Goal: Transaction & Acquisition: Purchase product/service

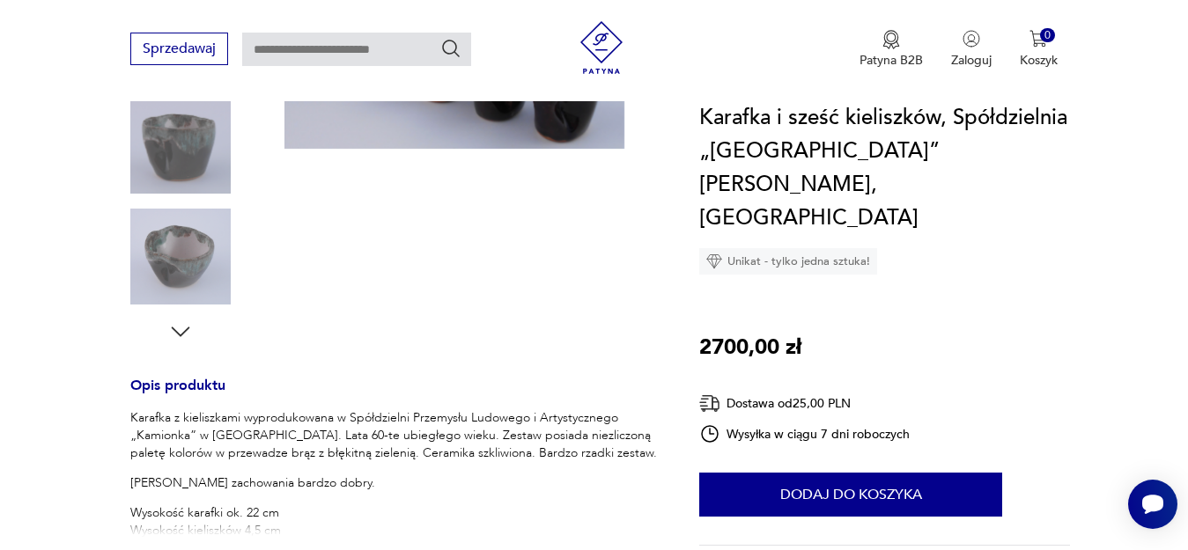
scroll to position [462, 0]
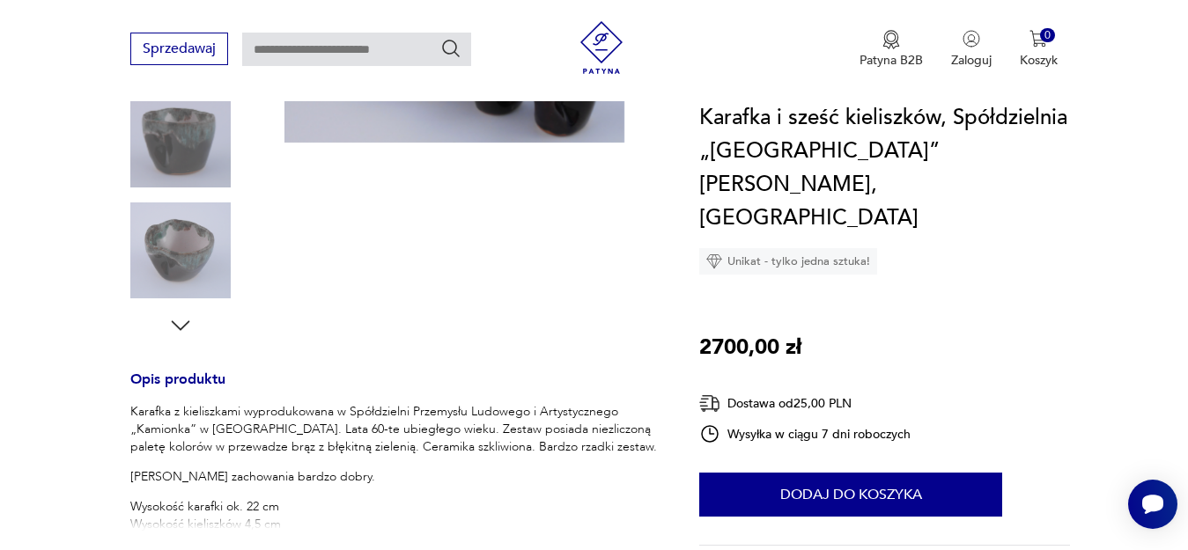
click at [174, 319] on icon "button" at bounding box center [180, 326] width 26 height 26
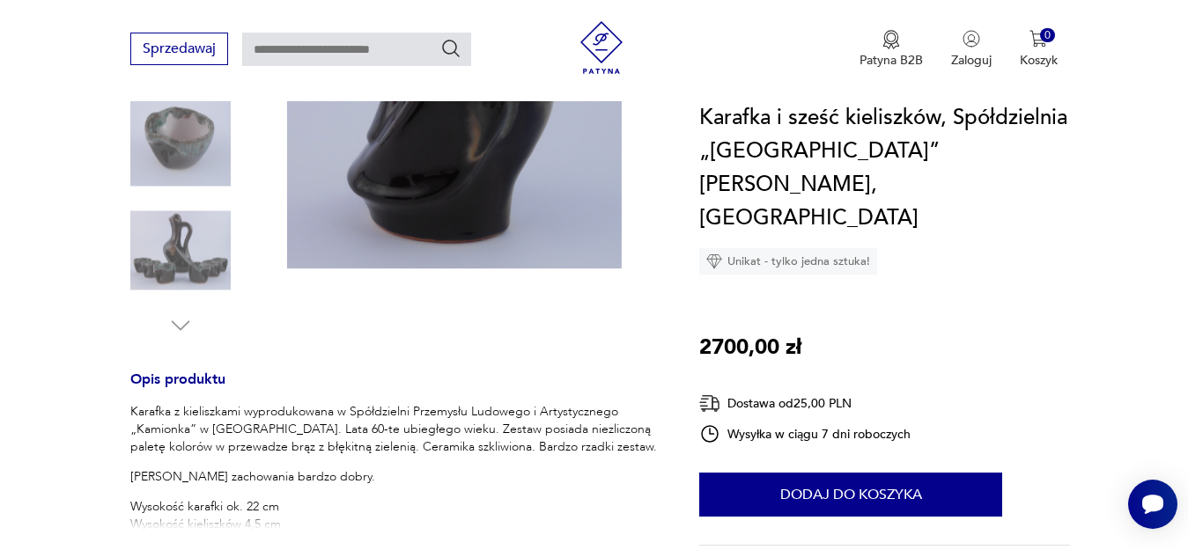
click at [177, 324] on icon "button" at bounding box center [181, 326] width 18 height 10
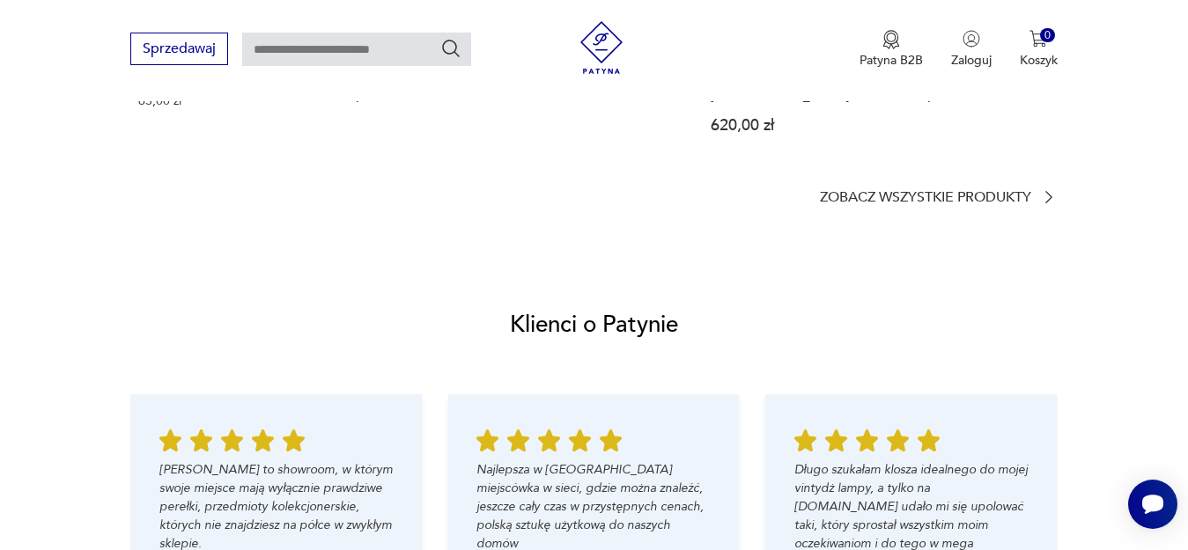
scroll to position [1409, 0]
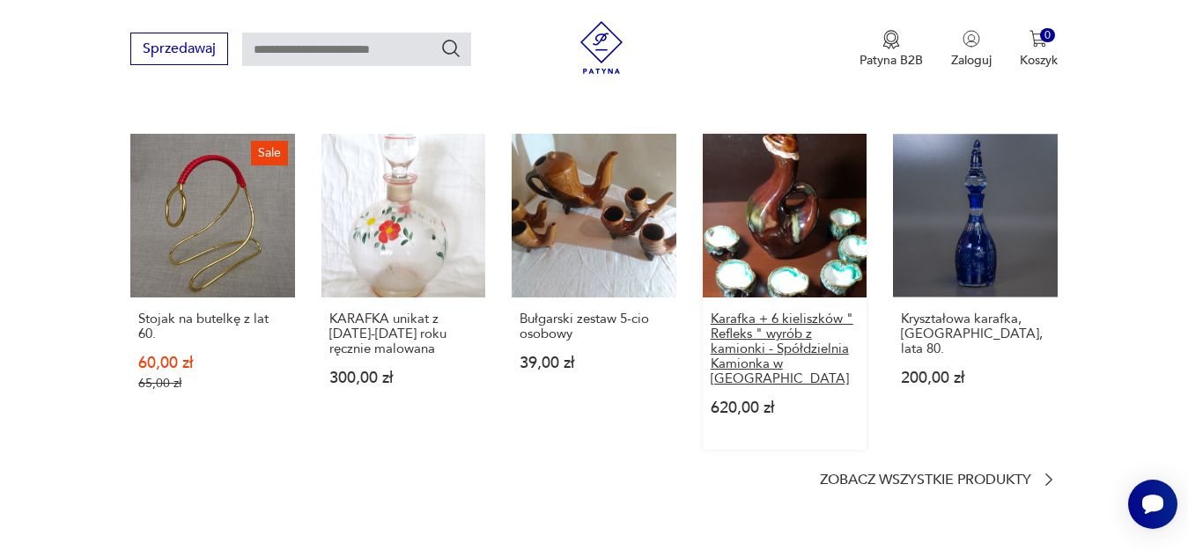
click at [753, 312] on p "Karafka + 6 kieliszków " Refleks " wyrób z kamionki - Spółdzielnia Kamionka w […" at bounding box center [785, 349] width 148 height 75
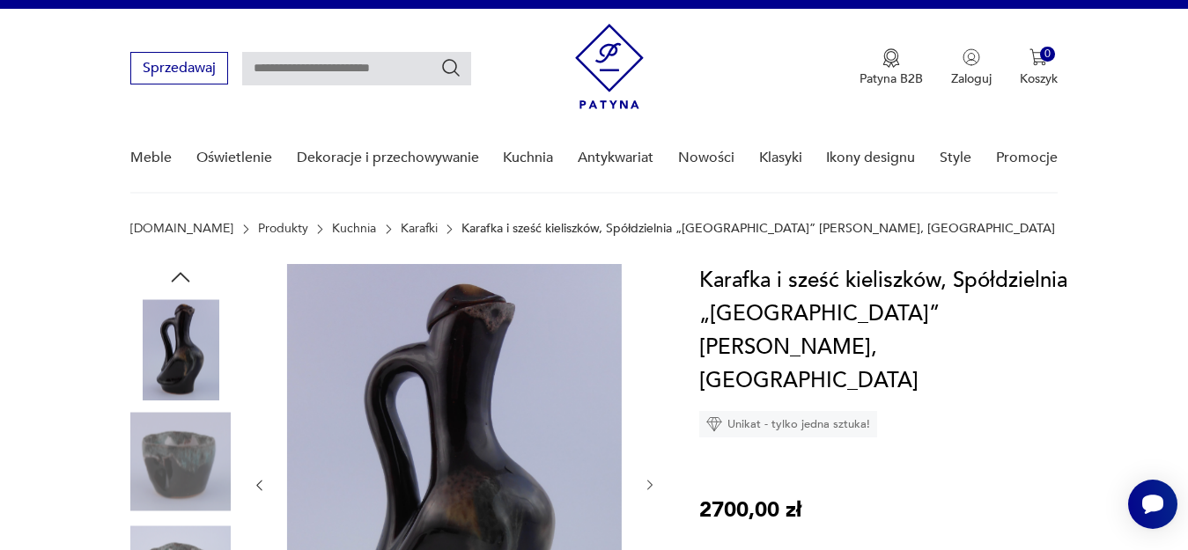
scroll to position [0, 0]
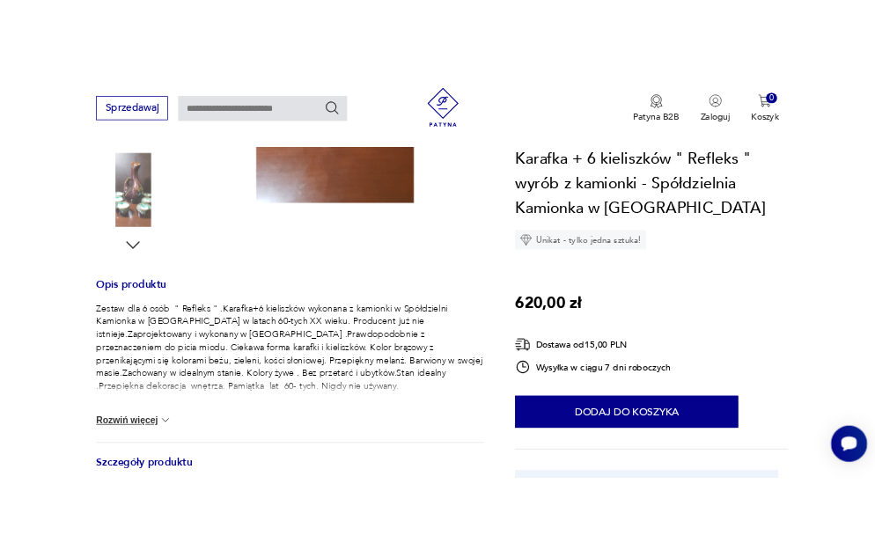
scroll to position [314, 0]
